Goal: Transaction & Acquisition: Purchase product/service

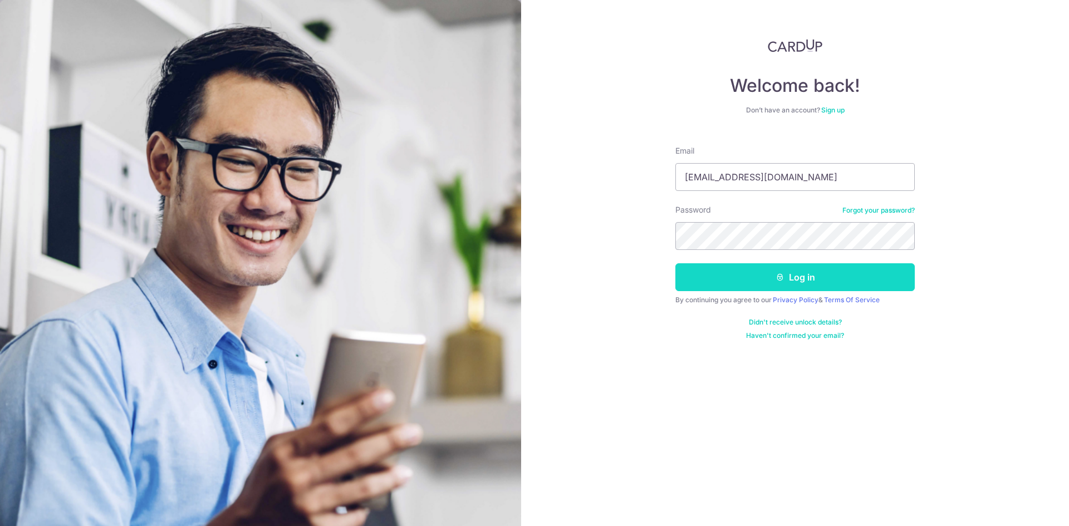
click at [676, 263] on button "Log in" at bounding box center [796, 277] width 240 height 28
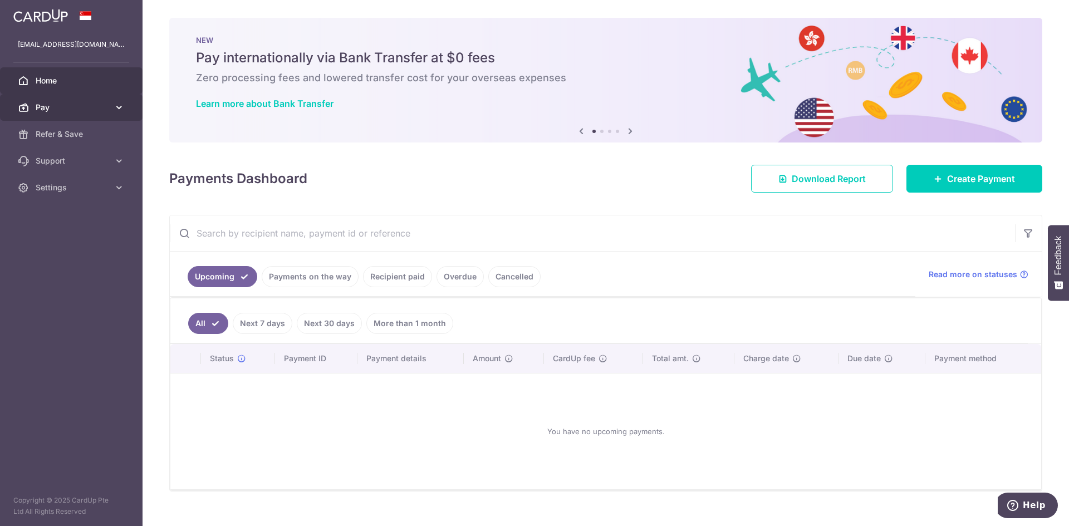
click at [85, 114] on link "Pay" at bounding box center [71, 107] width 143 height 27
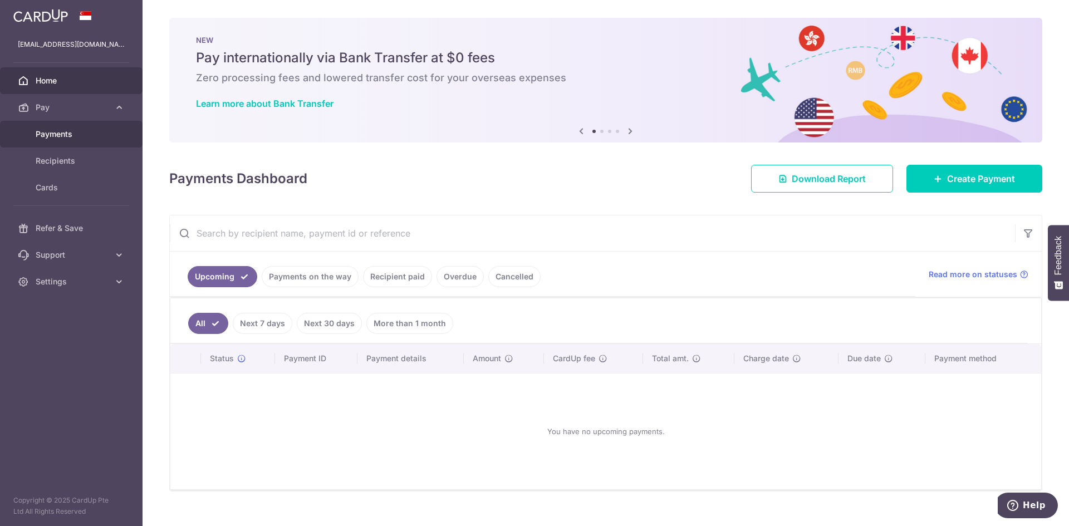
click at [82, 142] on link "Payments" at bounding box center [71, 134] width 143 height 27
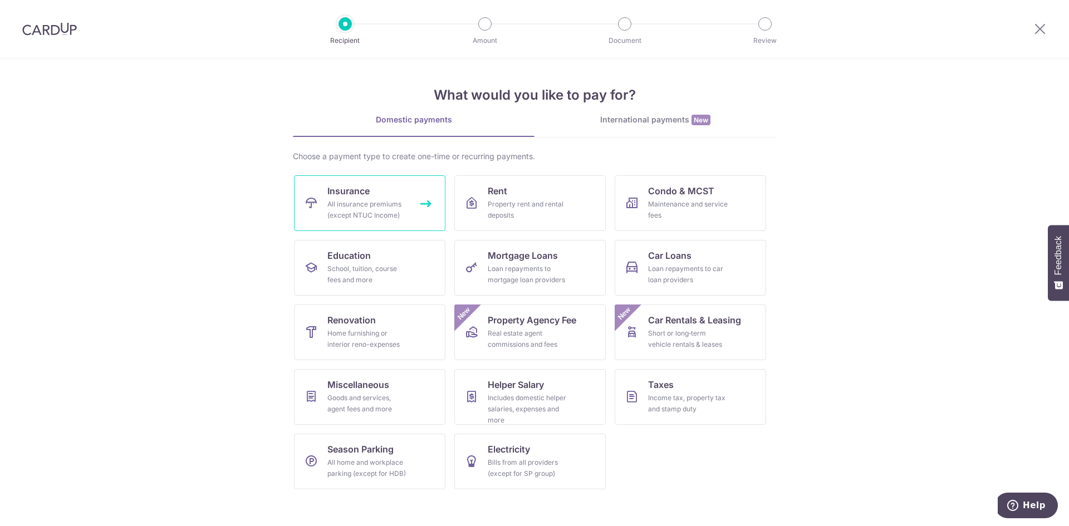
click at [373, 208] on div "All insurance premiums (except NTUC Income)" at bounding box center [368, 210] width 80 height 22
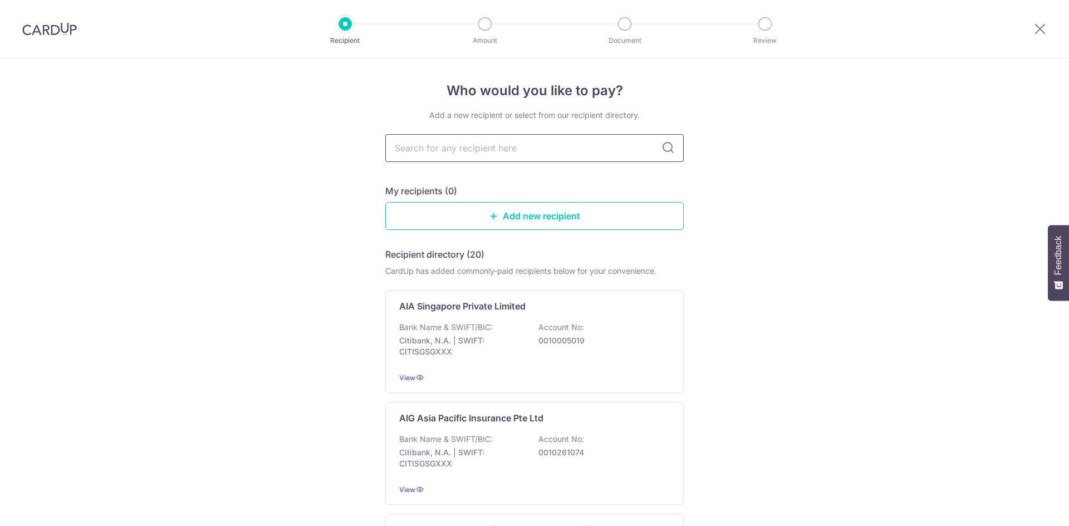
click at [515, 150] on input "text" at bounding box center [534, 148] width 299 height 28
type input "aia"
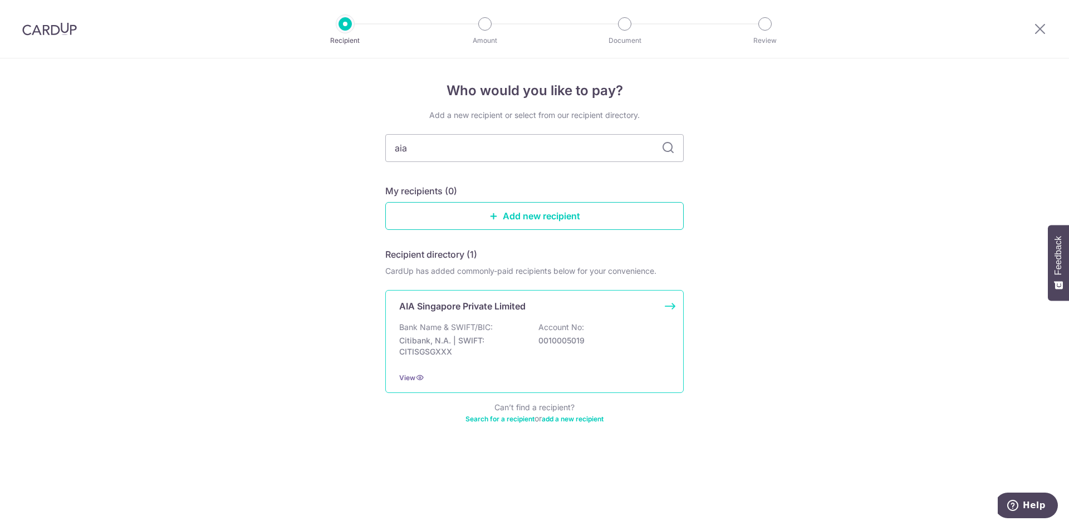
click at [553, 331] on p "Account No:" at bounding box center [562, 327] width 46 height 11
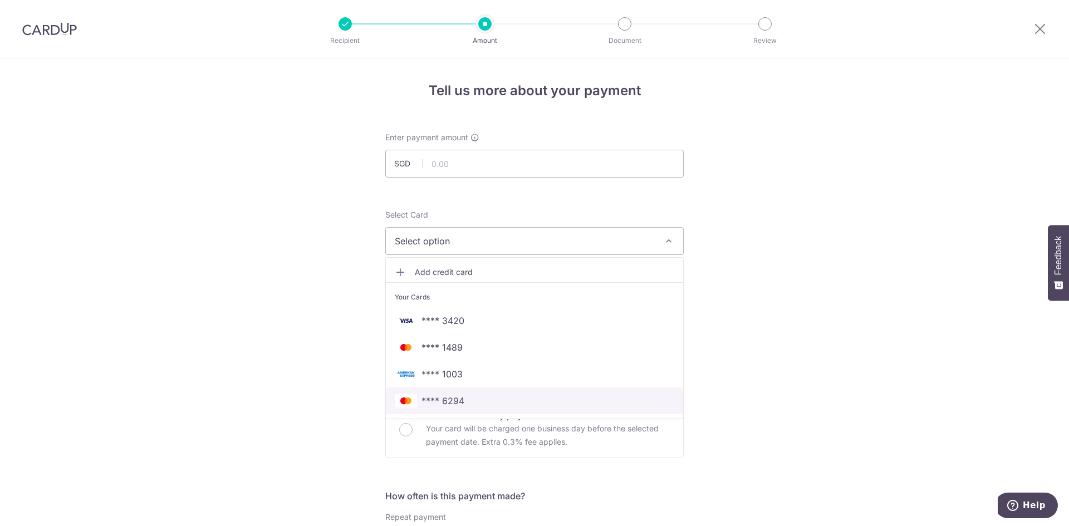
click at [477, 397] on span "**** 6294" at bounding box center [535, 400] width 280 height 13
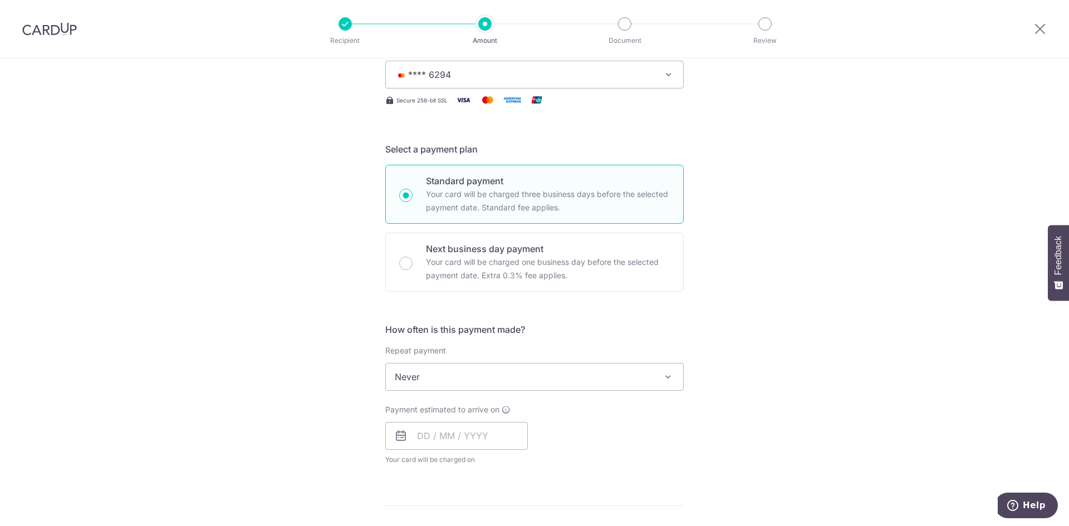
scroll to position [167, 0]
click at [442, 440] on input "text" at bounding box center [456, 436] width 143 height 28
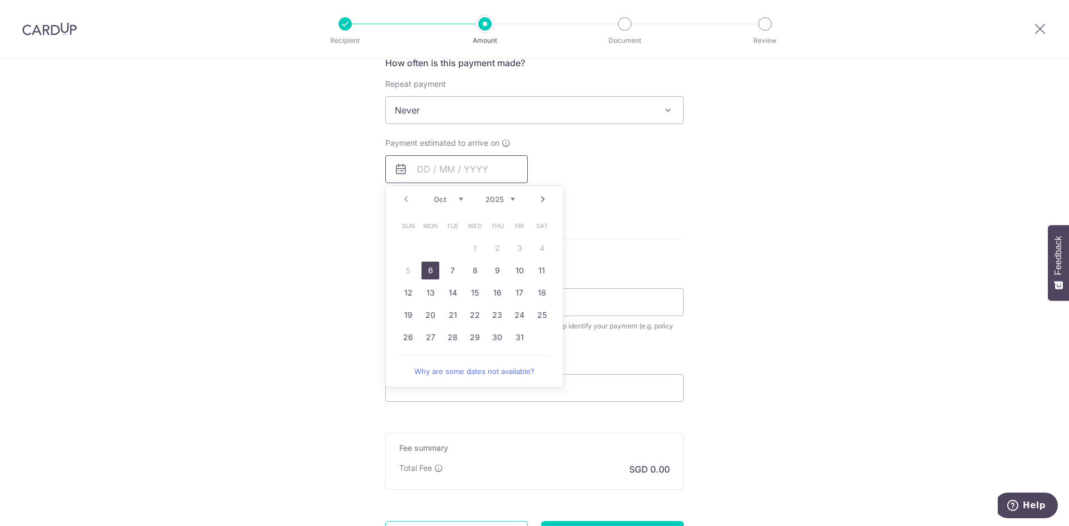
scroll to position [501, 0]
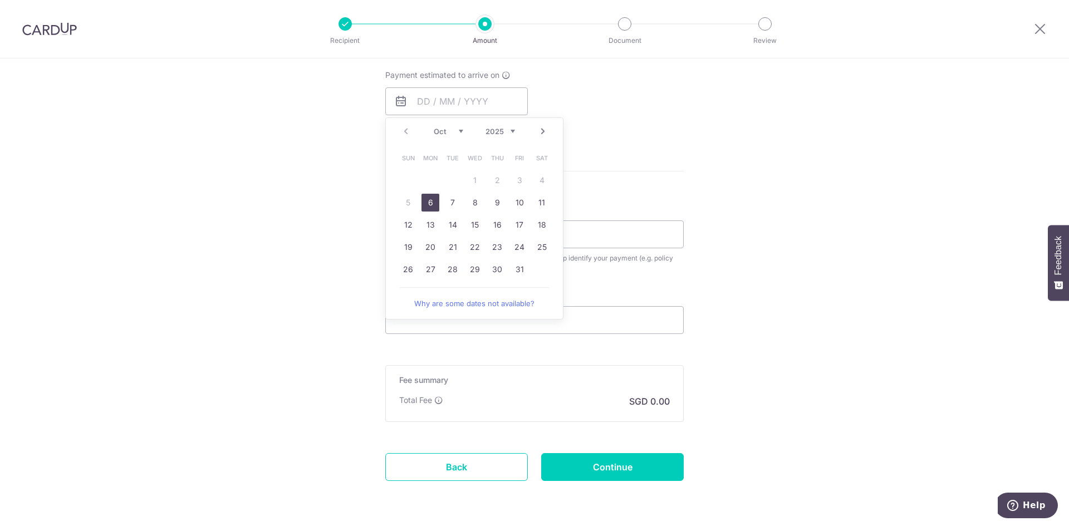
drag, startPoint x: 432, startPoint y: 202, endPoint x: 676, endPoint y: 450, distance: 347.8
click at [432, 202] on link "6" at bounding box center [431, 203] width 18 height 18
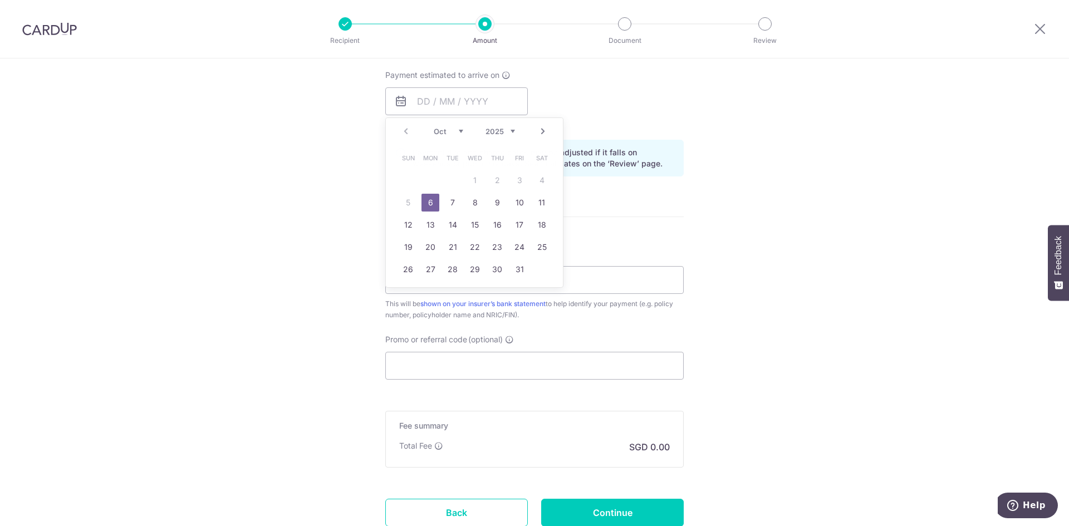
type input "[DATE]"
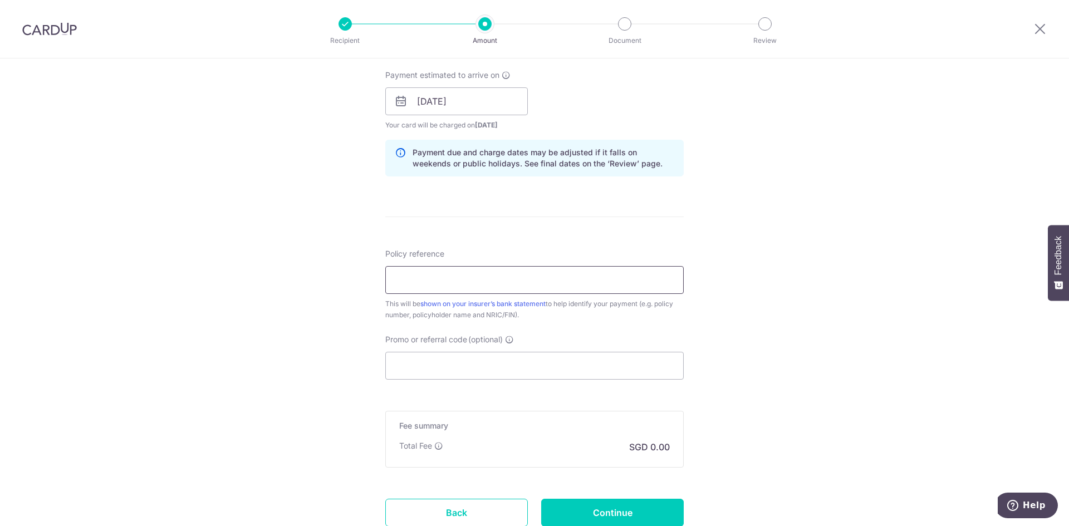
click at [571, 282] on input "Policy reference" at bounding box center [534, 280] width 299 height 28
type input "E240833053"
click at [427, 369] on input "Promo or referral code (optional)" at bounding box center [534, 366] width 299 height 28
type input "g"
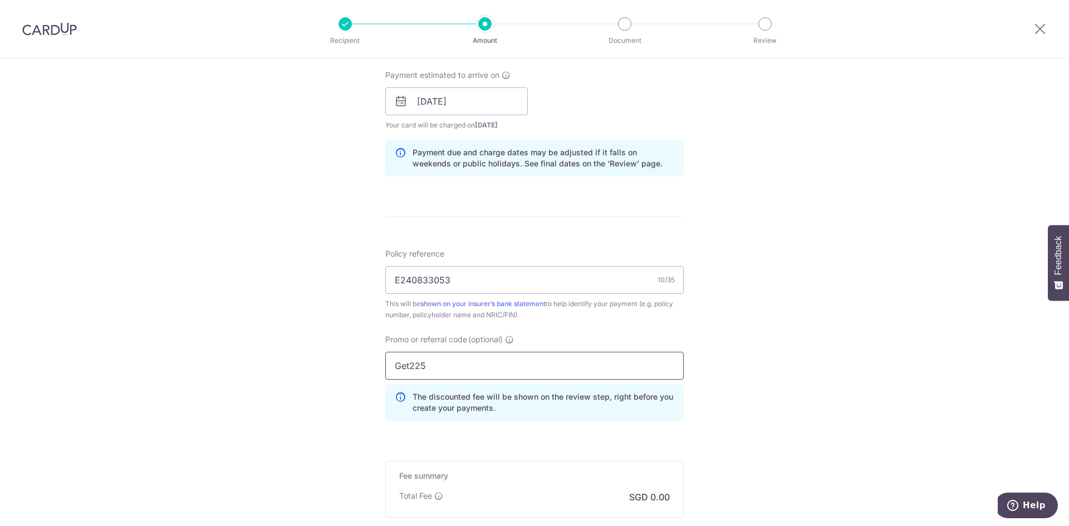
type input "Get225"
click at [310, 392] on div "Tell us more about your payment Enter payment amount SGD Select Card **** 6294 …" at bounding box center [534, 108] width 1069 height 1103
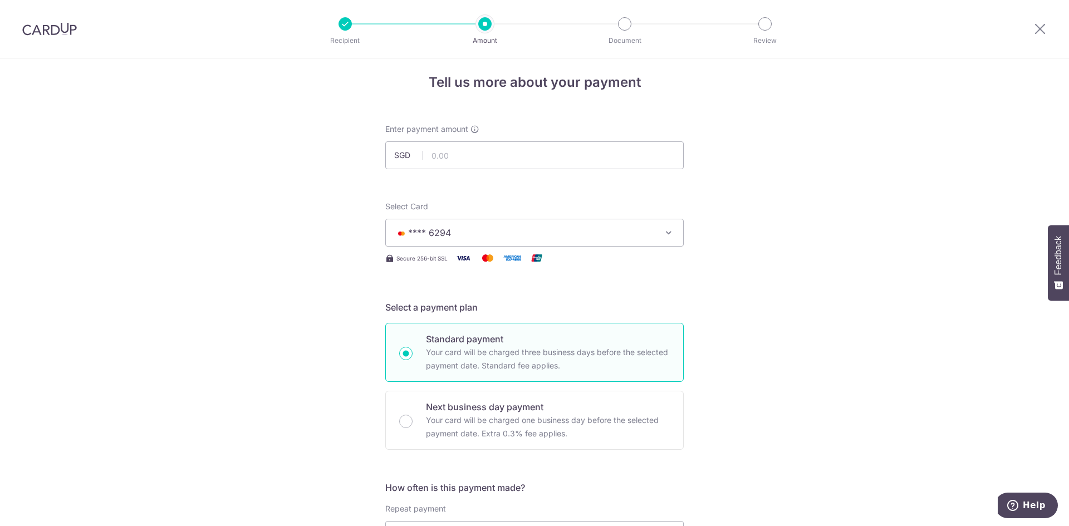
scroll to position [0, 0]
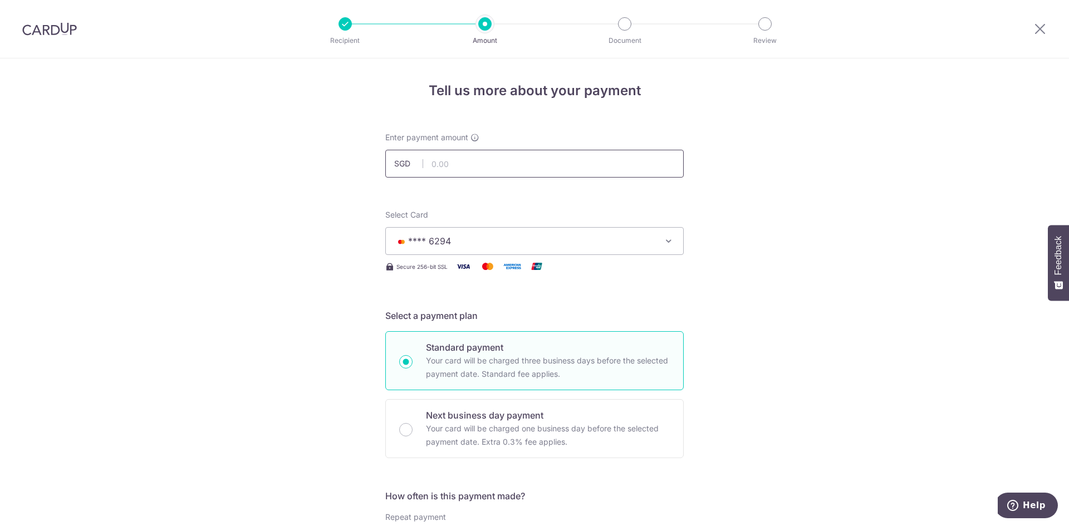
click at [468, 156] on input "text" at bounding box center [534, 164] width 299 height 28
type input "1,067.67"
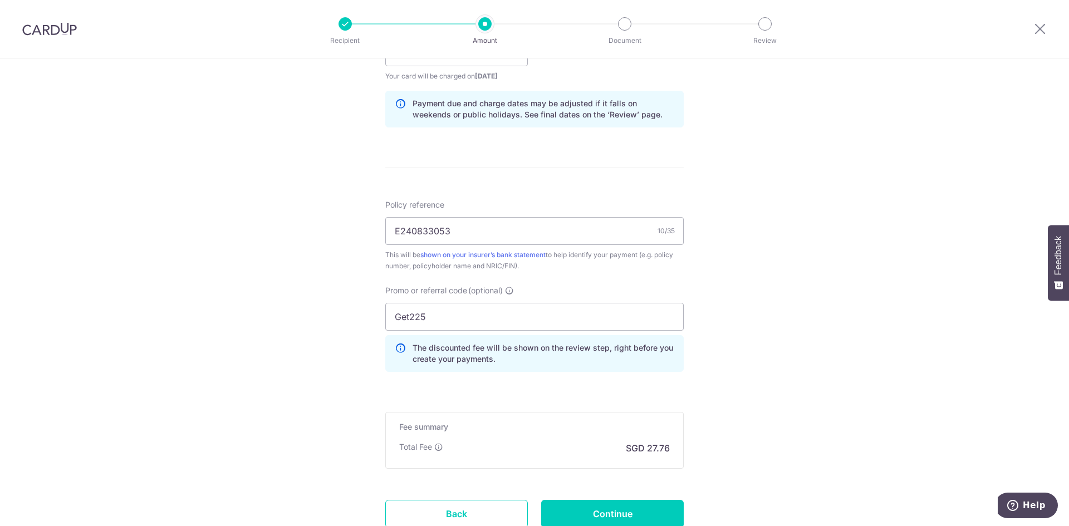
scroll to position [636, 0]
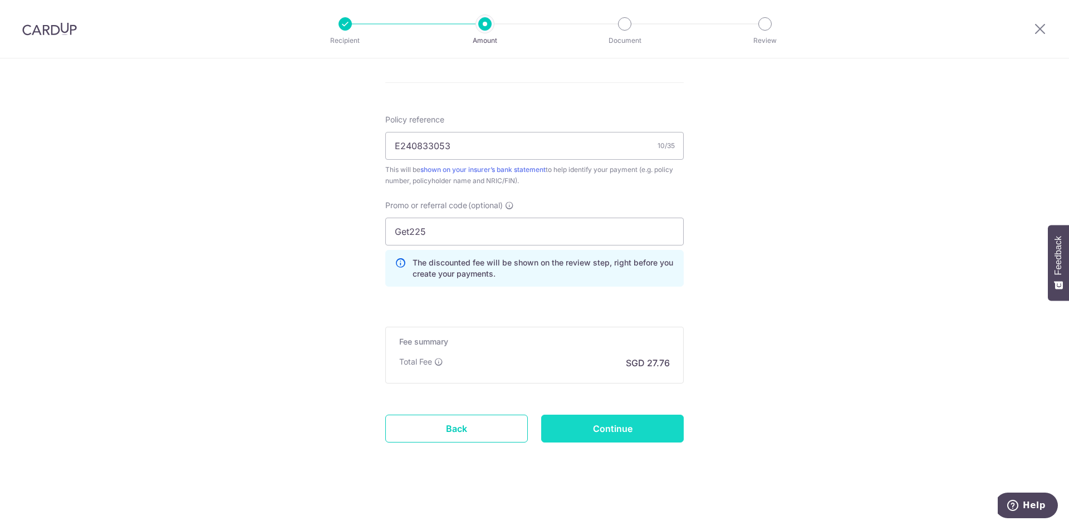
click at [644, 431] on input "Continue" at bounding box center [612, 429] width 143 height 28
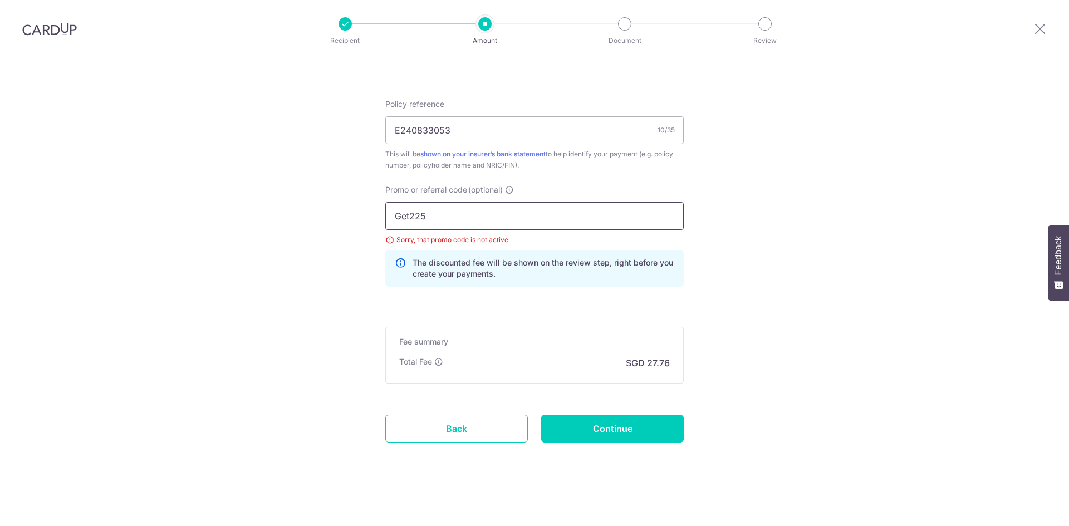
drag, startPoint x: 547, startPoint y: 219, endPoint x: 250, endPoint y: 232, distance: 297.7
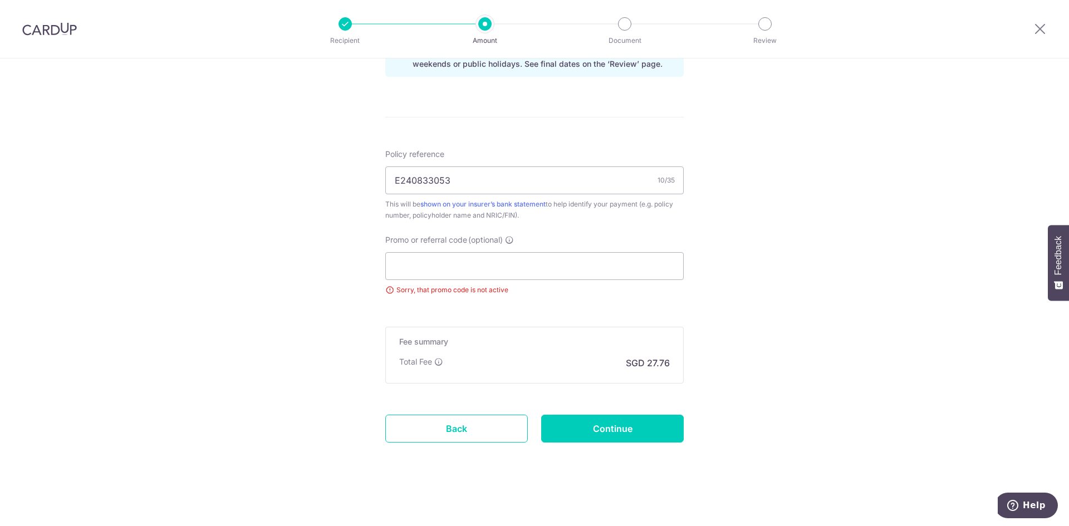
click at [531, 267] on input "Promo or referral code (optional)" at bounding box center [534, 266] width 299 height 28
paste input "MILELION"
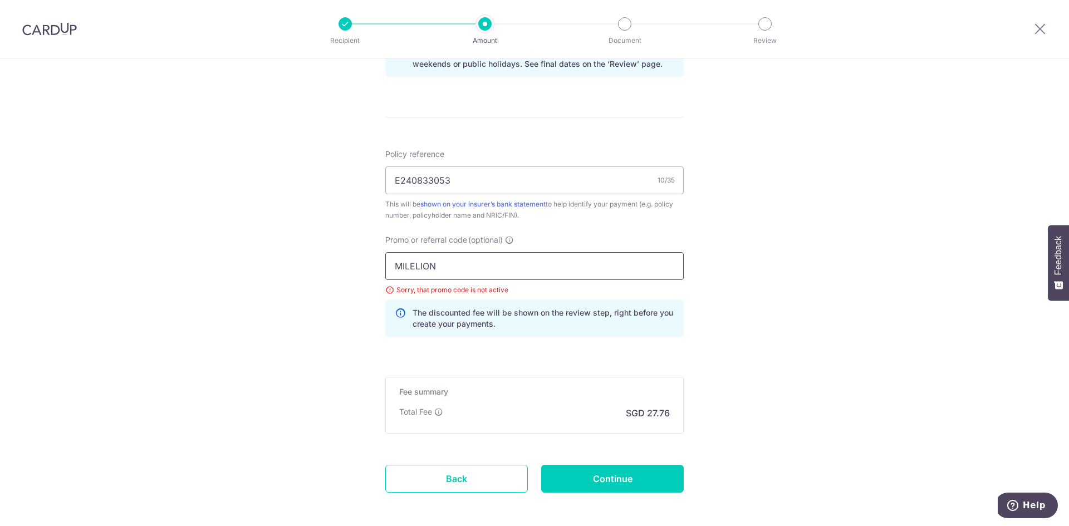
type input "MILELION"
click at [259, 358] on div "Tell us more about your payment Enter payment amount SGD 1,067.67 1067.67 Selec…" at bounding box center [534, 16] width 1069 height 1119
click at [623, 477] on input "Continue" at bounding box center [612, 479] width 143 height 28
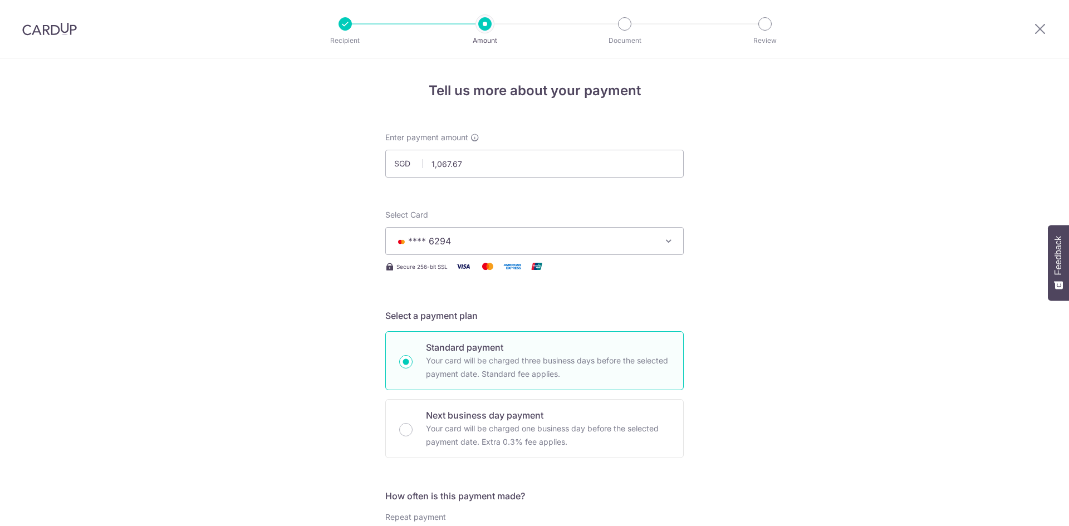
scroll to position [651, 0]
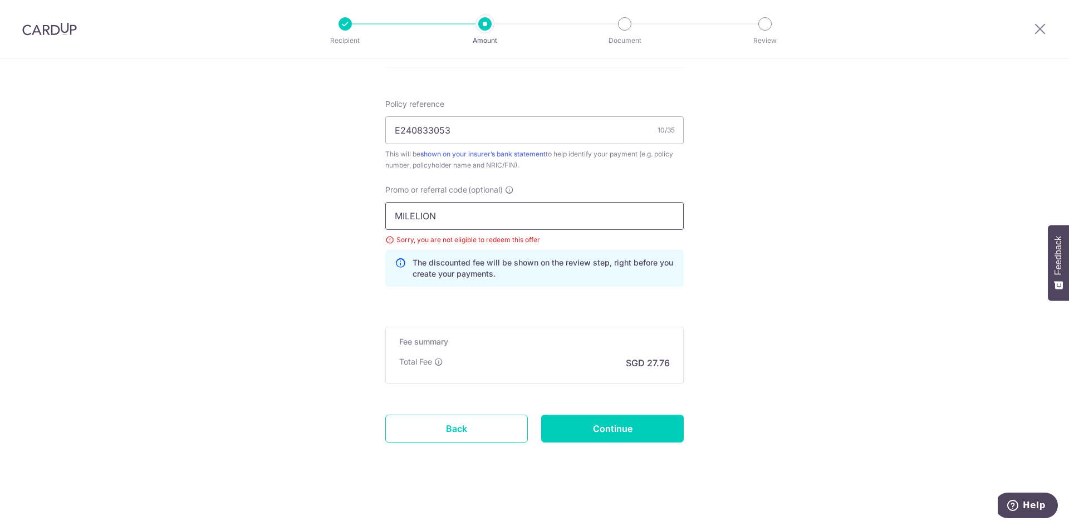
drag, startPoint x: 490, startPoint y: 212, endPoint x: 97, endPoint y: 227, distance: 393.0
paste input "OFF225"
type input "OFF225"
click at [636, 436] on input "Continue" at bounding box center [612, 429] width 143 height 28
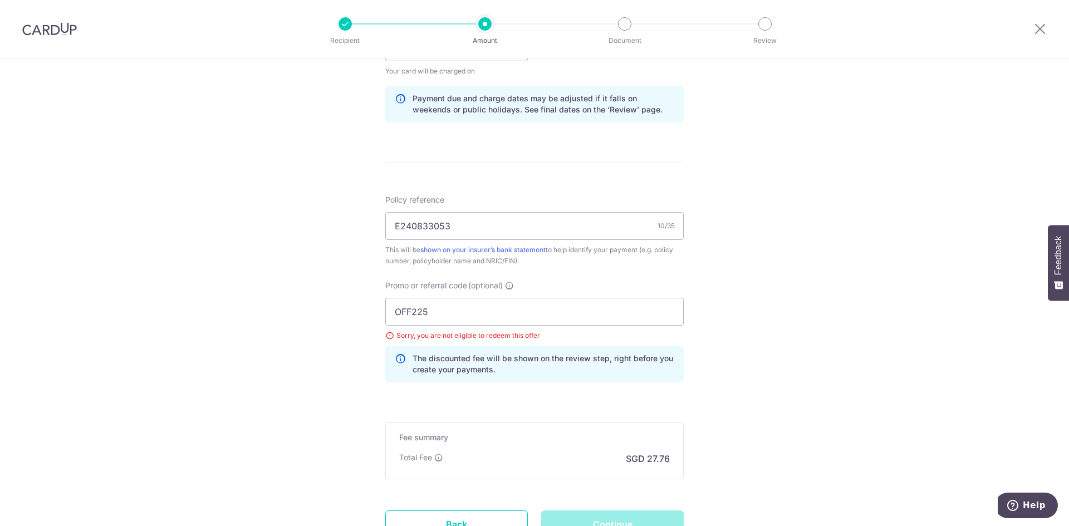
scroll to position [540, 0]
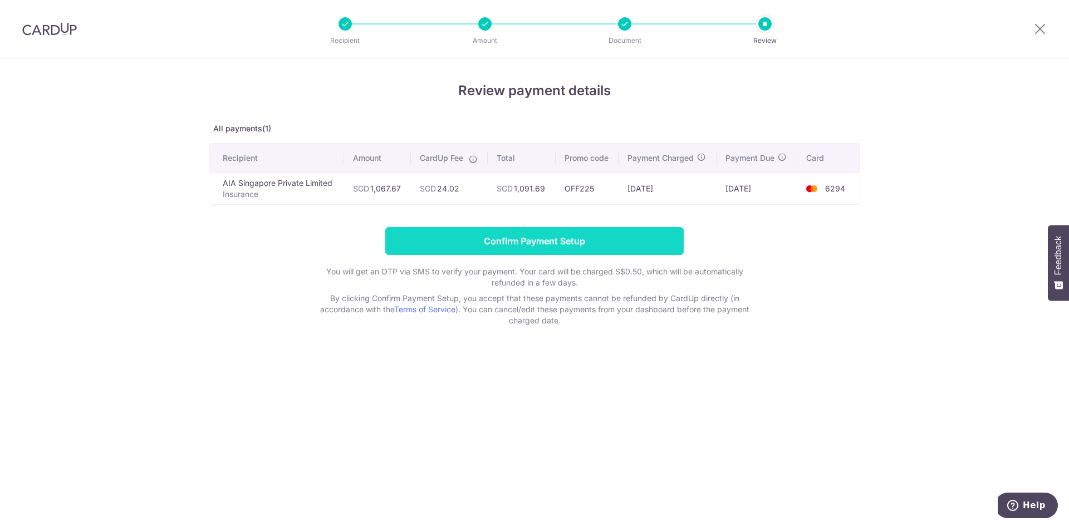
click at [599, 239] on input "Confirm Payment Setup" at bounding box center [534, 241] width 299 height 28
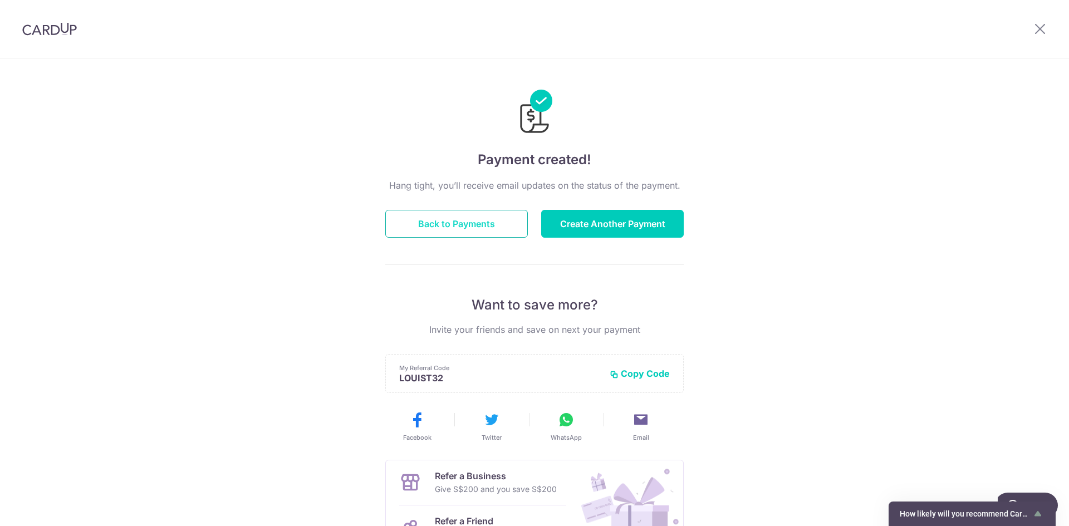
click at [470, 228] on button "Back to Payments" at bounding box center [456, 224] width 143 height 28
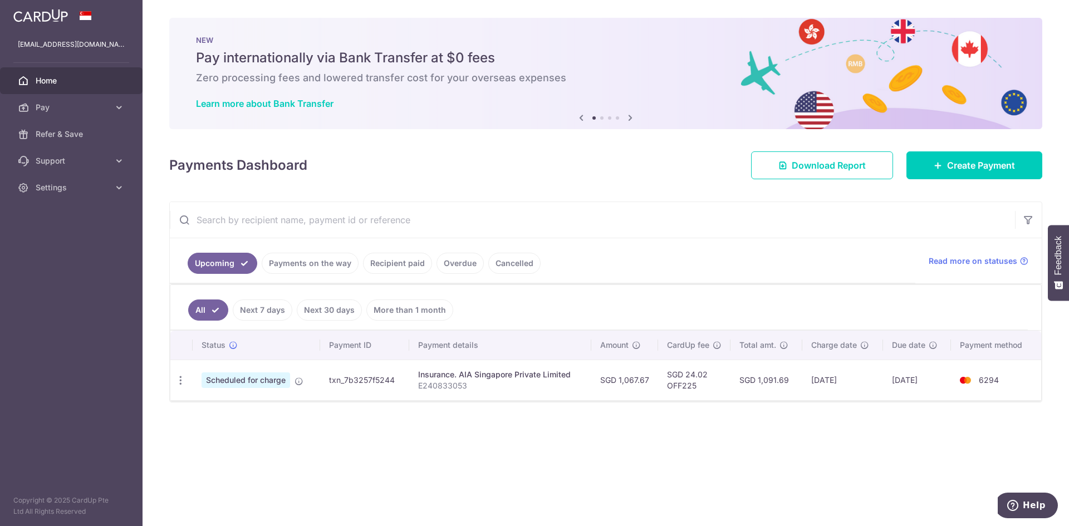
click at [678, 423] on div "× Pause Schedule Pause all future payments in this series Pause just this one p…" at bounding box center [606, 263] width 927 height 526
